Goal: Task Accomplishment & Management: Use online tool/utility

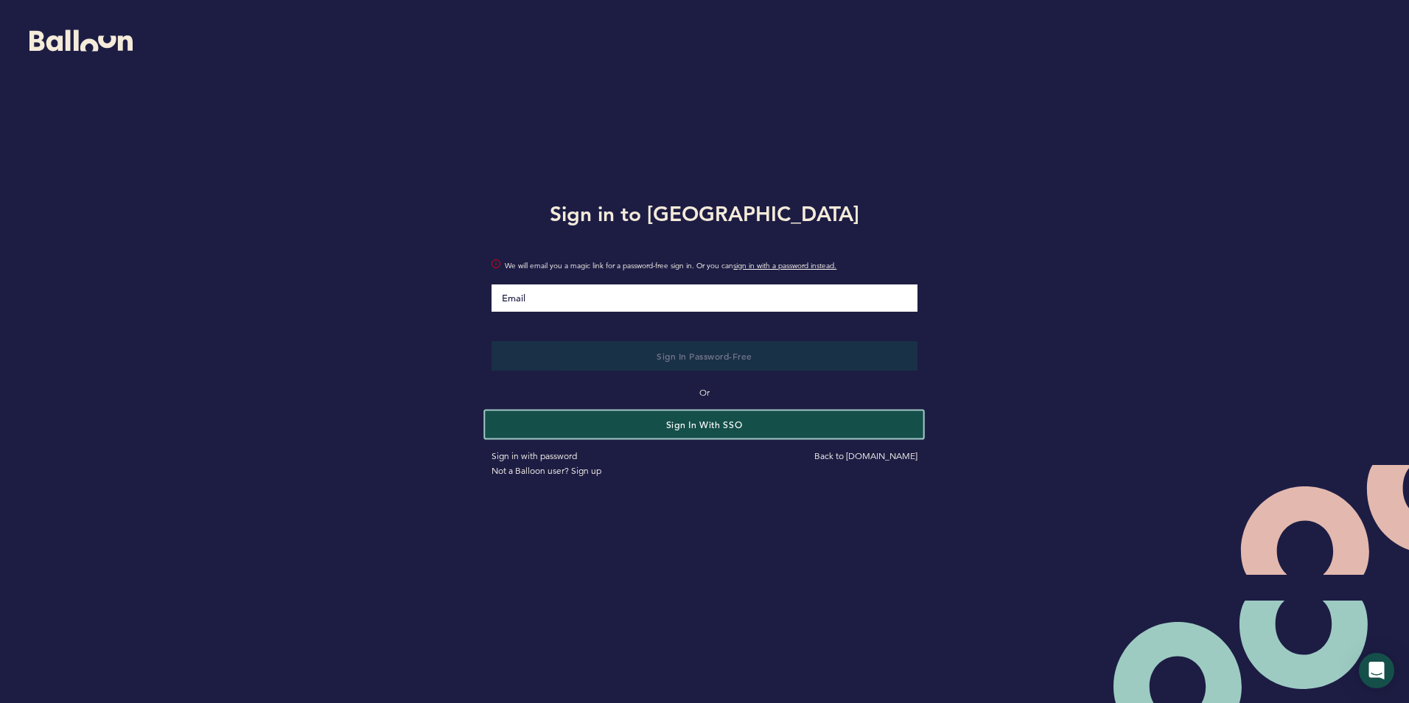
click at [737, 420] on button "Sign in with SSO" at bounding box center [705, 423] width 438 height 27
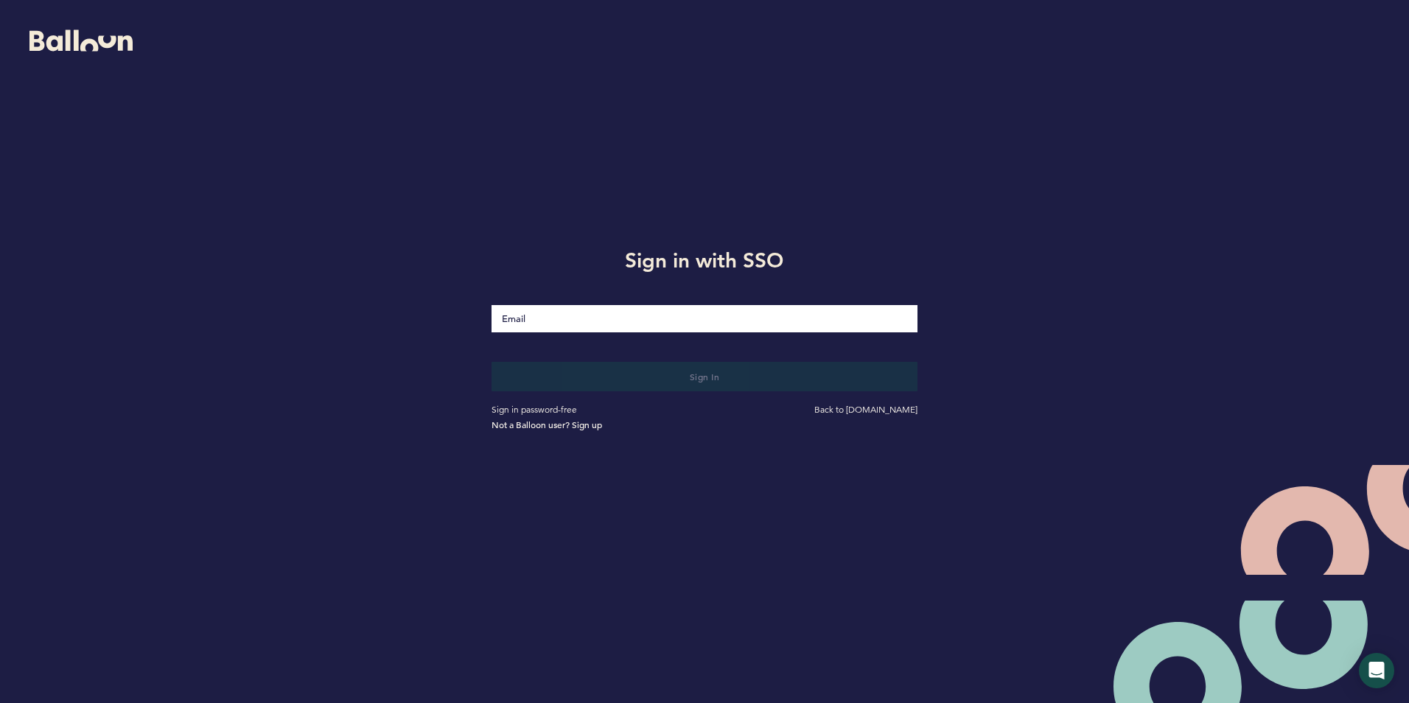
click at [578, 325] on input "Email" at bounding box center [703, 318] width 425 height 27
type input "[EMAIL_ADDRESS][DOMAIN_NAME]"
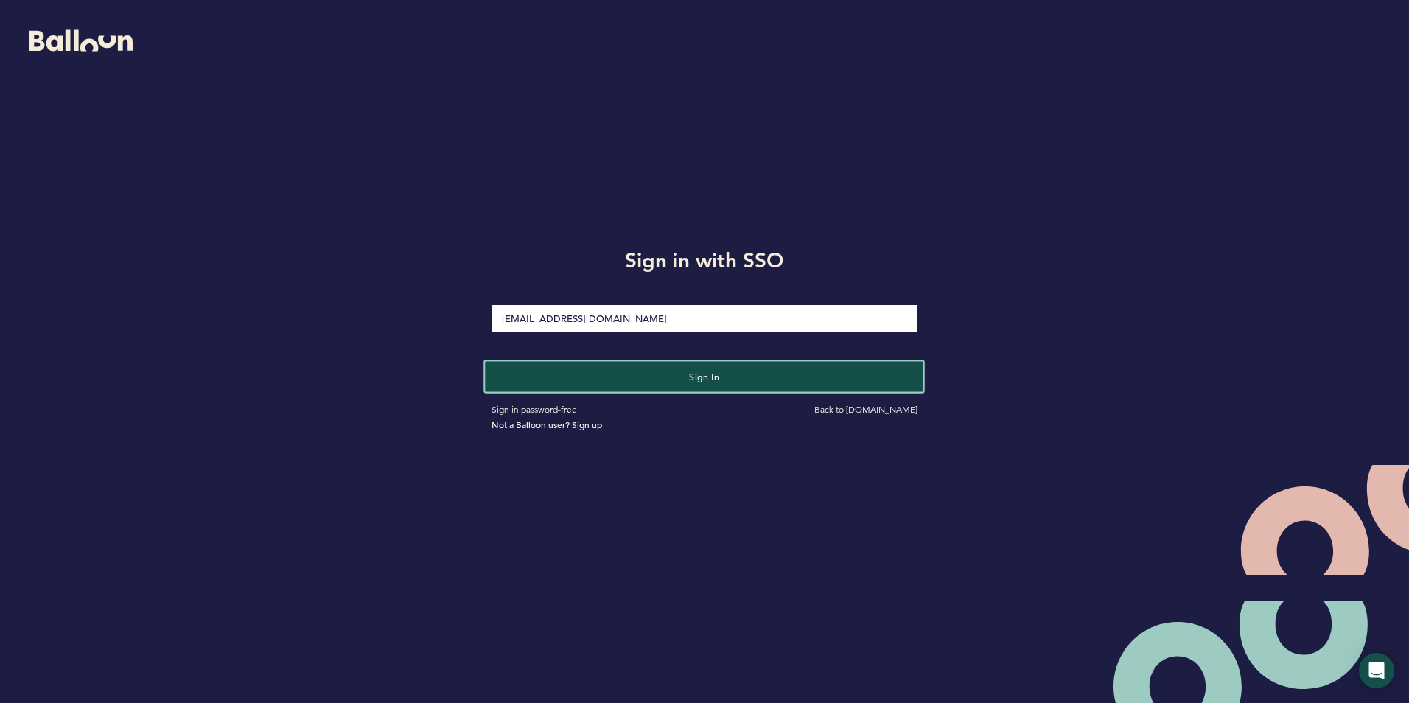
click at [676, 379] on button "Sign in" at bounding box center [705, 376] width 438 height 30
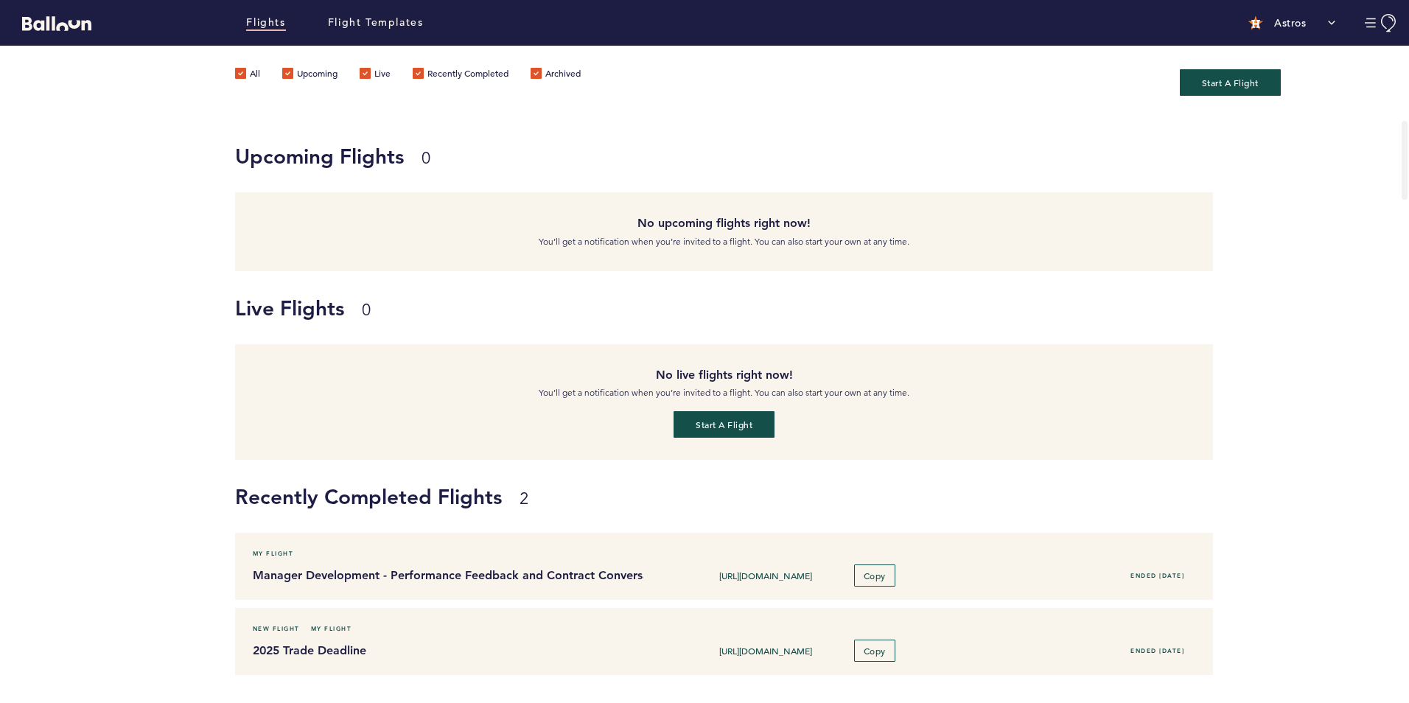
scroll to position [368, 0]
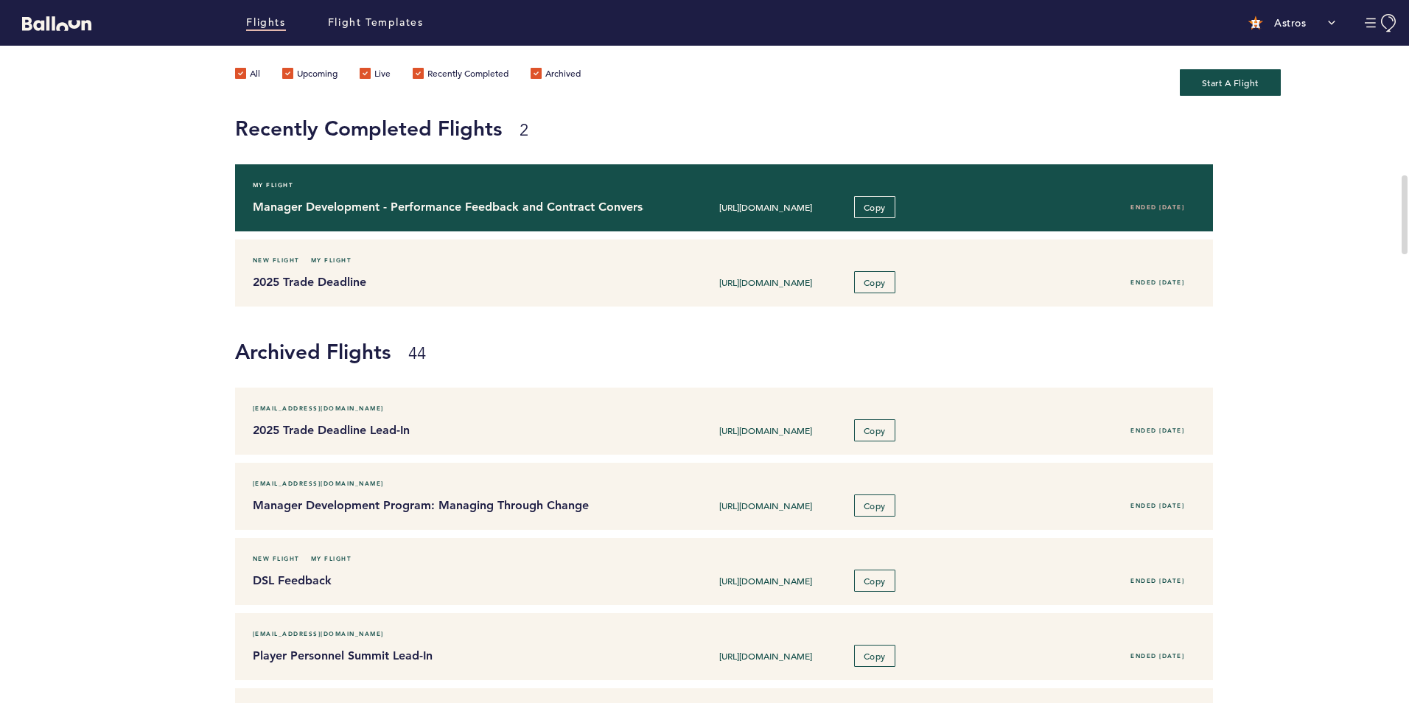
click at [441, 212] on h4 "Manager Development - Performance Feedback and Contract Conversations" at bounding box center [443, 207] width 380 height 18
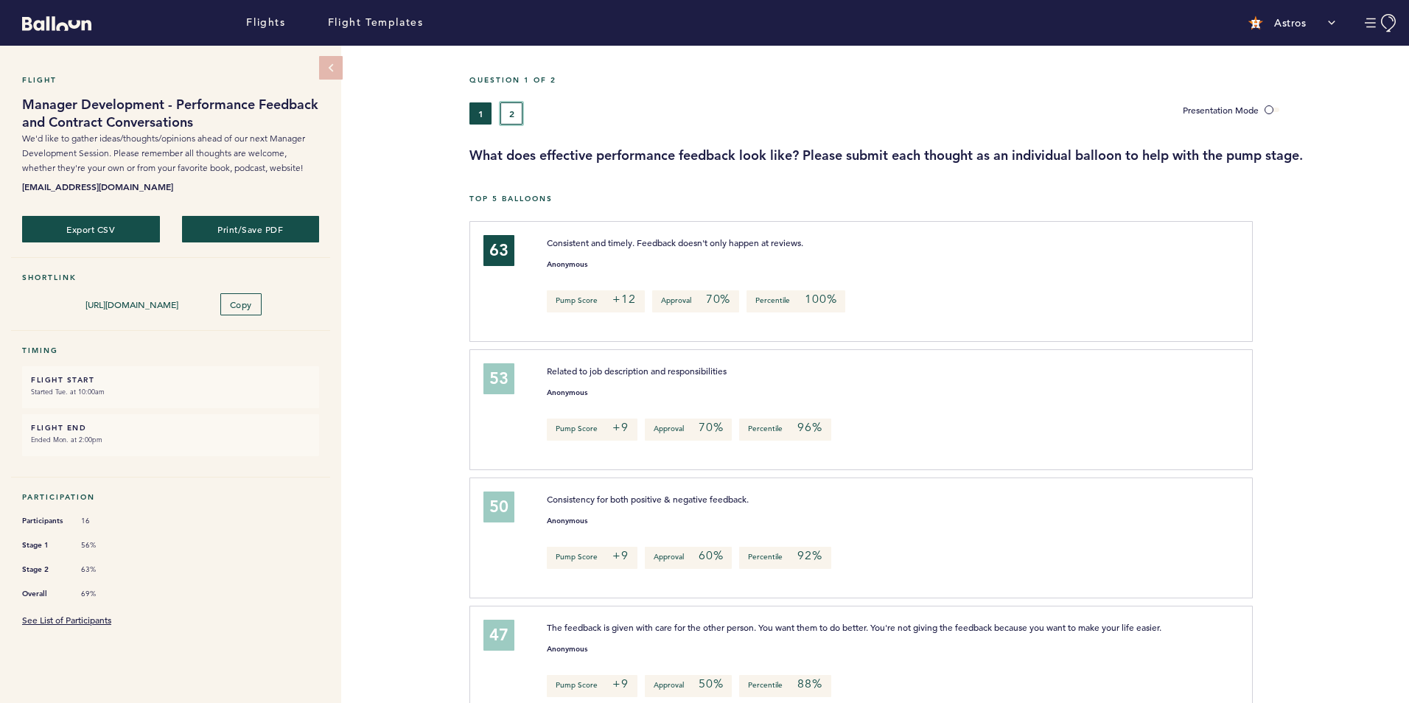
click at [510, 116] on button "2" at bounding box center [511, 113] width 22 height 22
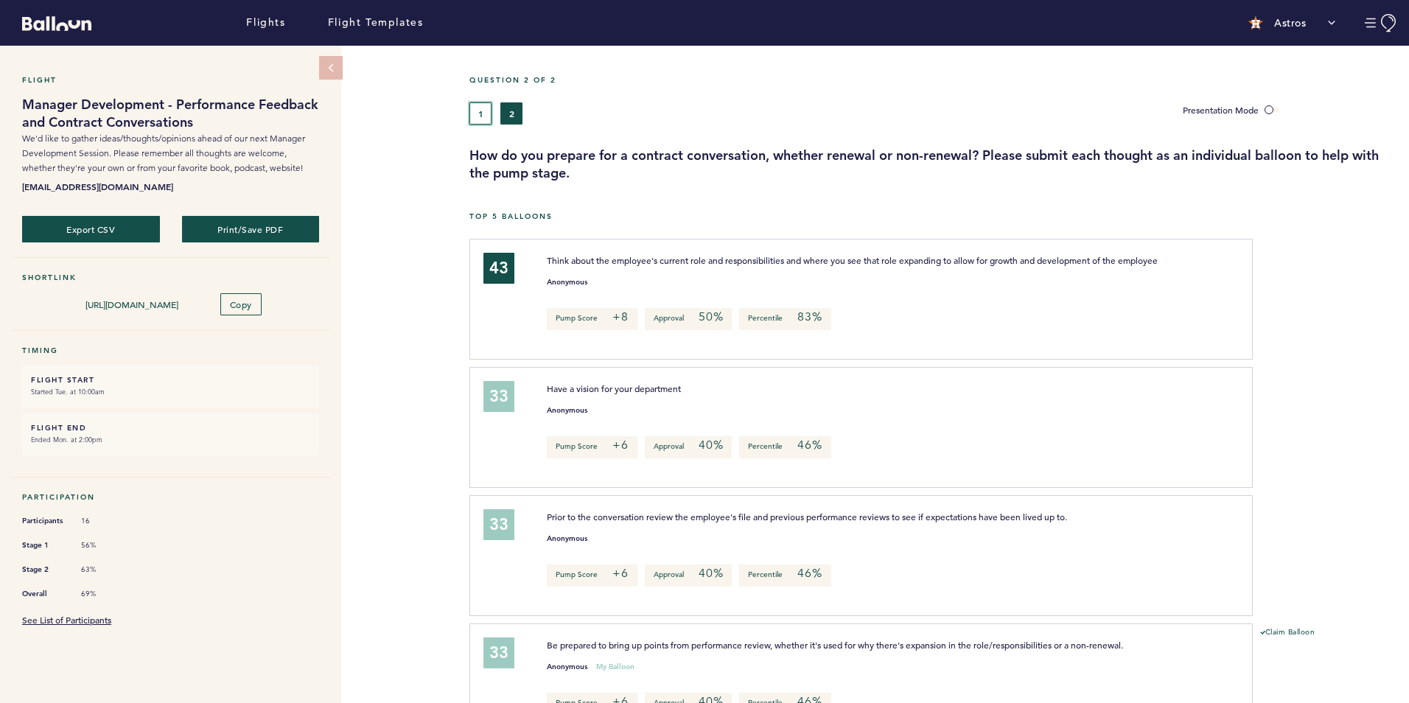
click at [473, 113] on button "1" at bounding box center [480, 113] width 22 height 22
